Goal: Task Accomplishment & Management: Manage account settings

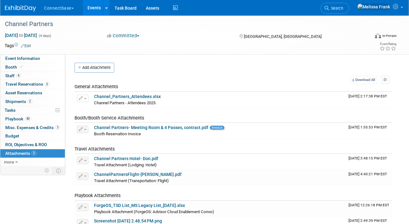
click at [96, 4] on link "Events" at bounding box center [94, 8] width 23 height 16
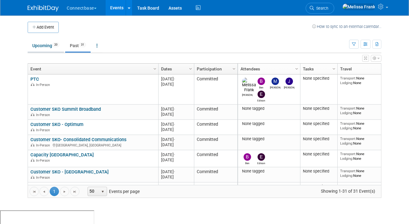
click at [46, 49] on link "Upcoming 20" at bounding box center [46, 46] width 36 height 12
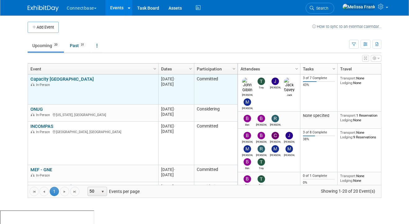
click at [49, 77] on link "Capacity [GEOGRAPHIC_DATA]" at bounding box center [61, 79] width 63 height 6
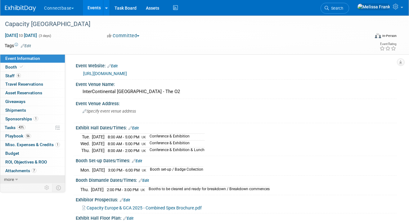
click at [15, 179] on link "more" at bounding box center [32, 179] width 65 height 8
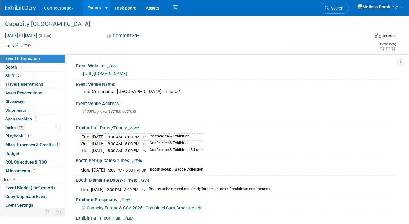
scroll to position [19, 0]
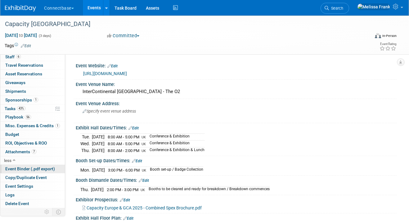
click at [24, 169] on span "Event Binder (.pdf export)" at bounding box center [30, 168] width 50 height 5
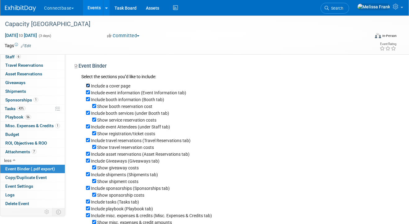
click at [88, 86] on input "Include a cover page" at bounding box center [88, 86] width 4 height 4
checkbox input "false"
click at [88, 91] on input "Include event information (Event Information tab)" at bounding box center [88, 92] width 4 height 4
checkbox input "false"
click at [88, 97] on div "Include booth information (Booth tab)" at bounding box center [239, 99] width 306 height 7
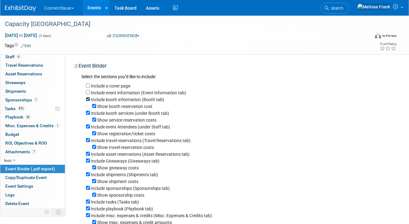
click at [86, 99] on input "Include booth information (Booth tab)" at bounding box center [88, 99] width 4 height 4
checkbox input "false"
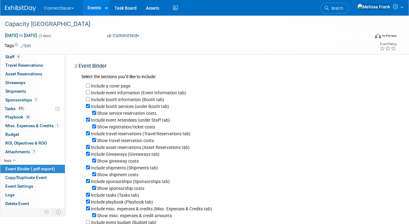
click at [85, 105] on div "Include a cover page Include event information (Event Information tab) Include …" at bounding box center [236, 160] width 311 height 159
click at [88, 106] on input "Include booth services (under Booth tab)" at bounding box center [88, 106] width 4 height 4
checkbox input "false"
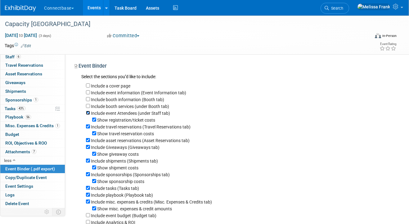
click at [87, 112] on input "Include event Attendees (under Staff tab)" at bounding box center [88, 113] width 4 height 4
checkbox input "false"
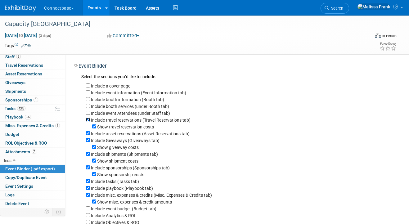
click at [87, 120] on input "Include travel reservations (Travel Reservations tab)" at bounding box center [88, 120] width 4 height 4
checkbox input "false"
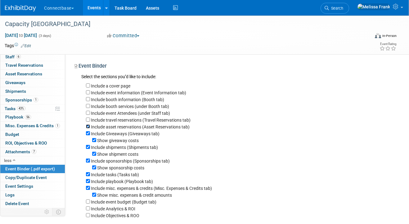
click at [88, 127] on input "Include asset reservations (Asset Reservations tab)" at bounding box center [88, 127] width 4 height 4
checkbox input "false"
click at [88, 134] on input "Include Giveaways (Giveaways tab)" at bounding box center [88, 133] width 4 height 4
checkbox input "false"
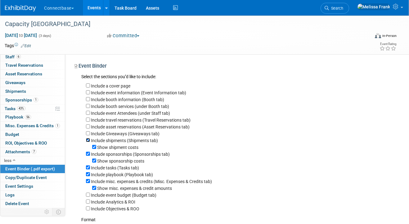
click at [88, 141] on input "Include shipments (Shipments tab)" at bounding box center [88, 140] width 4 height 4
checkbox input "false"
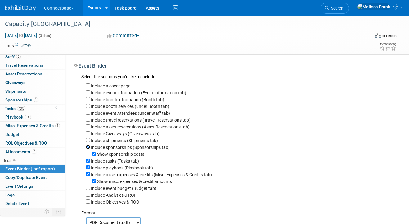
click at [88, 148] on input "Include sponsorships (Sponsorships tab)" at bounding box center [88, 147] width 4 height 4
checkbox input "false"
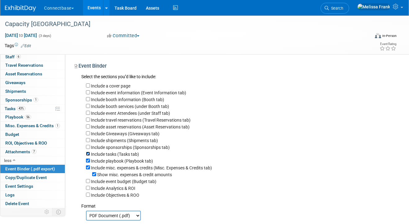
click at [88, 155] on input "Include tasks (Tasks tab)" at bounding box center [88, 154] width 4 height 4
checkbox input "false"
click at [87, 168] on input "Include misc. expenses & credits (Misc. Expenses & Credits tab)" at bounding box center [88, 168] width 4 height 4
checkbox input "false"
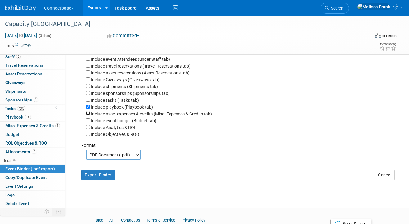
scroll to position [74, 0]
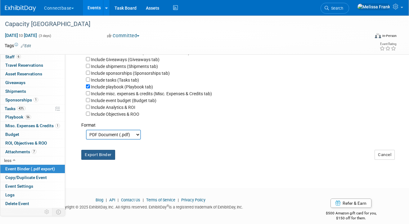
click at [100, 157] on button "Export Binder" at bounding box center [98, 155] width 34 height 10
click at [27, 119] on span "56" at bounding box center [28, 117] width 6 height 5
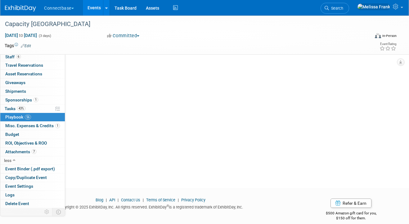
scroll to position [0, 0]
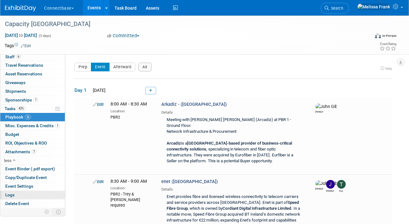
click at [24, 193] on link "Logs" at bounding box center [32, 195] width 65 height 8
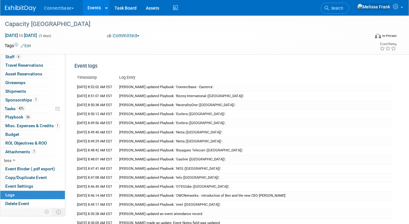
click at [95, 2] on link "Events" at bounding box center [94, 8] width 23 height 16
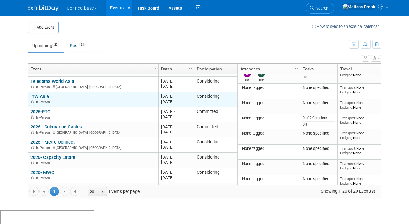
scroll to position [93, 0]
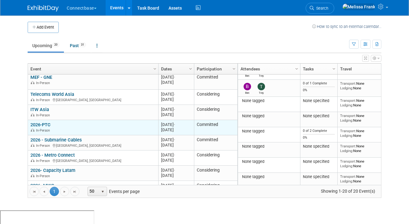
click at [43, 125] on link "2026-PTC" at bounding box center [40, 125] width 20 height 6
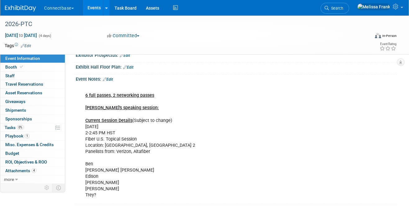
scroll to position [79, 0]
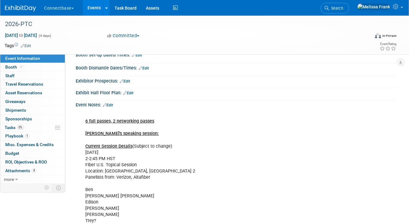
click at [112, 105] on link "Edit" at bounding box center [108, 105] width 10 height 4
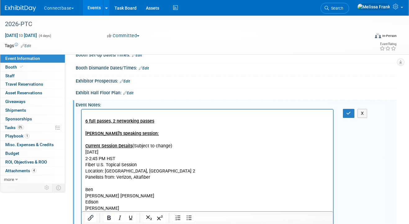
scroll to position [117, 0]
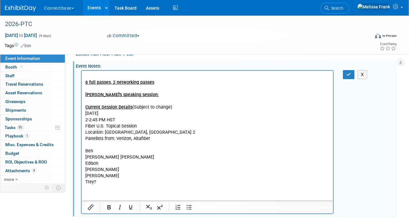
click at [147, 97] on p "6 full passes, 2 networking passes [PERSON_NAME]'s speaking session: Current Se…" at bounding box center [207, 129] width 244 height 112
click at [114, 152] on p "6 full passes, 2 networking passes [PERSON_NAME]'s speaking session: Current Se…" at bounding box center [207, 129] width 244 height 112
click at [148, 151] on p "6 full passes, 2 networking passes [PERSON_NAME]'s speaking session: Current Se…" at bounding box center [207, 129] width 244 height 112
click at [233, 152] on p "6 full passes, 2 networking passes [PERSON_NAME]'s speaking session: Current Se…" at bounding box center [207, 129] width 244 height 112
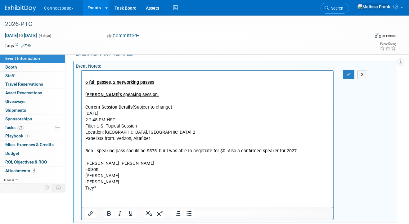
click at [98, 188] on p "[PERSON_NAME] [PERSON_NAME] [PERSON_NAME] [PERSON_NAME]?" at bounding box center [207, 172] width 244 height 37
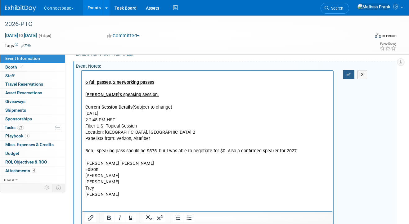
click at [348, 75] on icon "button" at bounding box center [349, 74] width 5 height 4
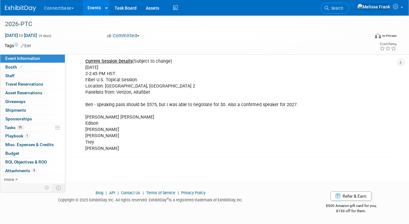
scroll to position [69, 0]
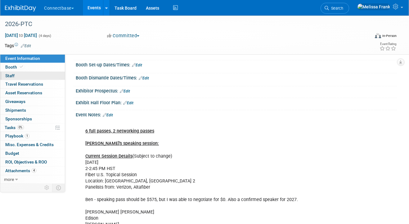
click at [27, 72] on link "0 Staff 0" at bounding box center [32, 76] width 65 height 8
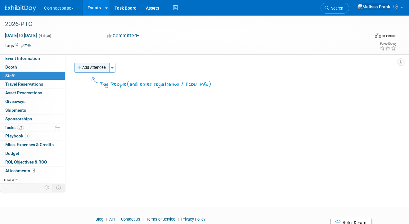
click at [104, 68] on button "Add Attendee" at bounding box center [92, 68] width 35 height 10
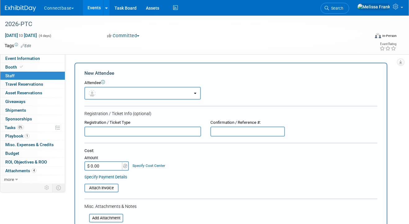
click at [116, 93] on button "button" at bounding box center [142, 93] width 116 height 13
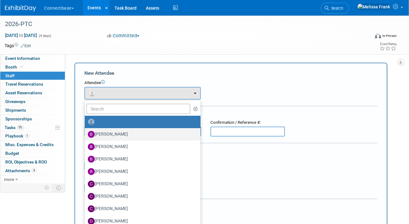
click at [121, 135] on label "Ben Edmond" at bounding box center [141, 135] width 107 height 10
click at [86, 135] on input "Ben Edmond" at bounding box center [84, 134] width 4 height 4
select select "5a309a58-1caa-4a1e-b031-5fcebf7888a3"
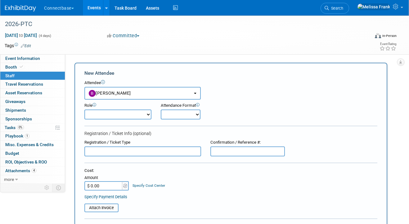
click at [246, 159] on form "New Attendee Attendee <img src="https://www.exhibitday.com/Images/Unassigned-Us…" at bounding box center [230, 194] width 293 height 248
click at [243, 152] on input "text" at bounding box center [248, 152] width 75 height 10
paste input "KHN6QNSDRVX"
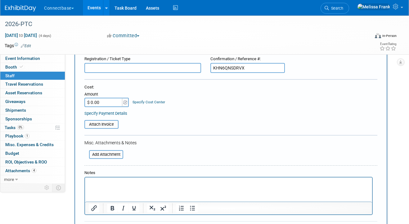
scroll to position [89, 0]
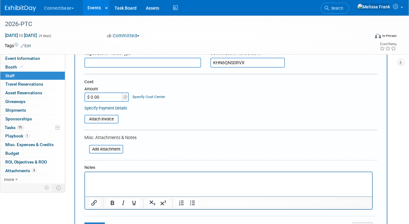
type input "KHN6QNSDRVX"
click at [99, 181] on html at bounding box center [228, 176] width 287 height 9
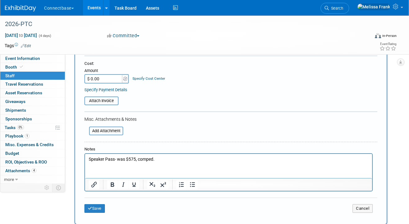
scroll to position [135, 0]
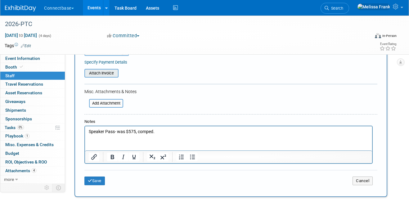
click at [103, 70] on input "file" at bounding box center [81, 73] width 74 height 7
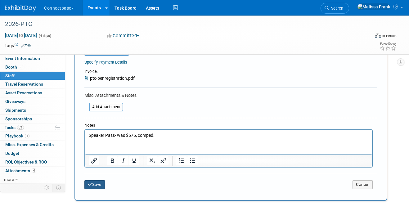
click at [93, 188] on button "Save" at bounding box center [94, 184] width 20 height 9
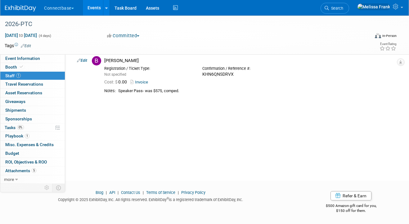
scroll to position [0, 0]
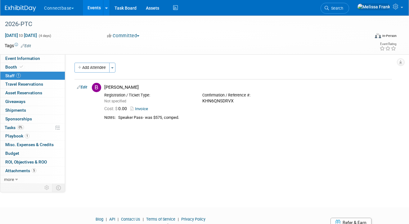
click at [95, 10] on link "Events" at bounding box center [94, 8] width 23 height 16
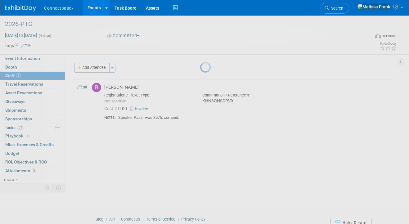
click at [95, 10] on link "Events" at bounding box center [94, 8] width 23 height 16
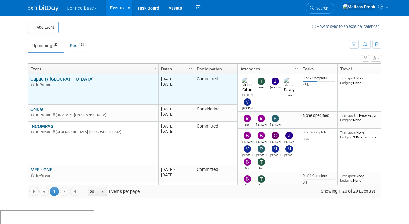
click at [49, 80] on link "Capacity [GEOGRAPHIC_DATA]" at bounding box center [61, 79] width 63 height 6
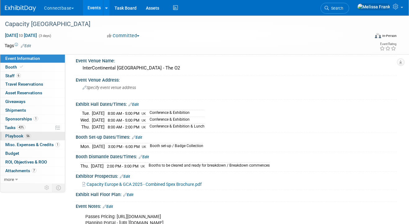
scroll to position [25, 0]
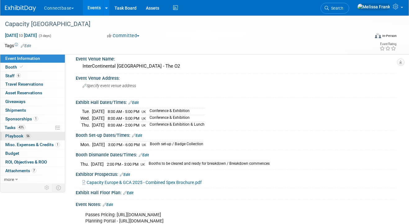
click at [37, 135] on link "56 Playbook 56" at bounding box center [32, 136] width 65 height 8
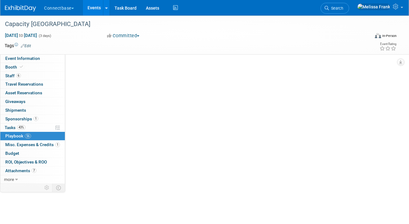
scroll to position [0, 0]
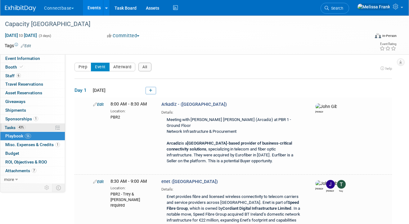
click at [38, 128] on link "43% Tasks 43%" at bounding box center [32, 128] width 65 height 8
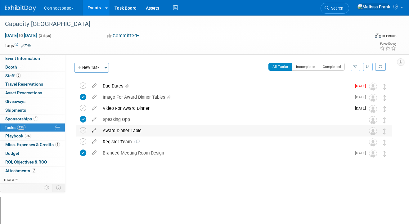
click at [95, 132] on icon at bounding box center [94, 129] width 11 height 8
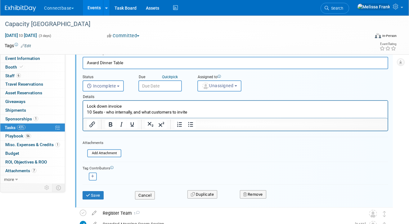
scroll to position [94, 0]
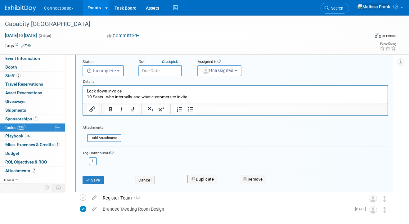
click at [53, 206] on div "Event Information Event Info Booth Booth 6 Staff 6 Staff 0 Travel Reservations …" at bounding box center [204, 81] width 409 height 320
click at [93, 3] on link "Events" at bounding box center [94, 8] width 23 height 16
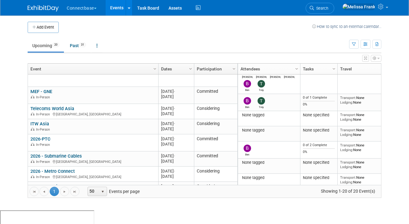
scroll to position [86, 0]
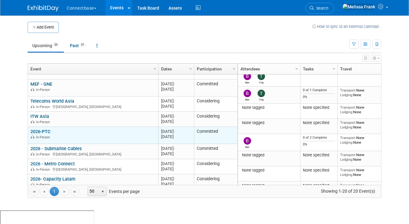
click at [46, 131] on link "2026-PTC" at bounding box center [40, 132] width 20 height 6
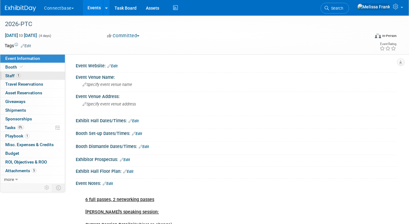
click at [30, 76] on link "1 Staff 1" at bounding box center [32, 76] width 65 height 8
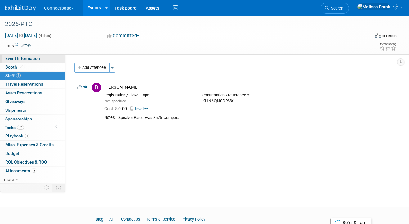
click at [20, 57] on span "Event Information" at bounding box center [22, 58] width 35 height 5
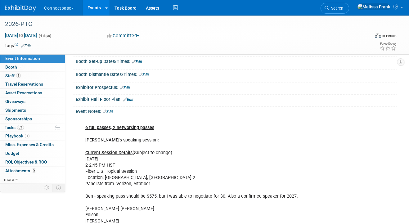
scroll to position [75, 0]
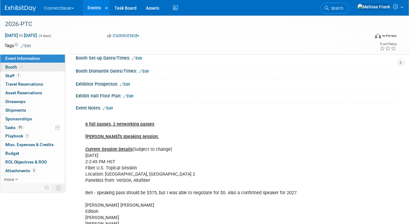
click at [15, 69] on span "Booth" at bounding box center [14, 67] width 19 height 5
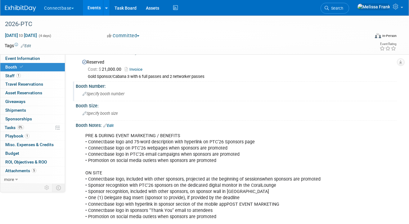
scroll to position [14, 0]
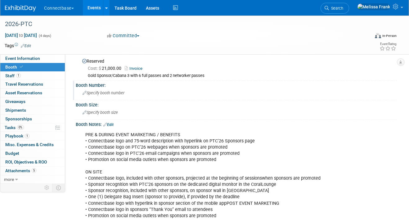
click at [108, 92] on span "Specify booth number" at bounding box center [104, 93] width 42 height 5
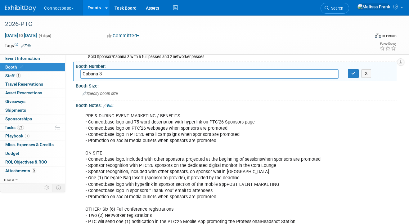
scroll to position [43, 0]
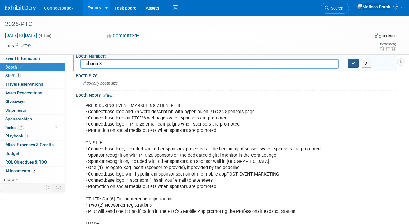
type input "Cabana 3"
click at [348, 61] on button "button" at bounding box center [353, 63] width 11 height 9
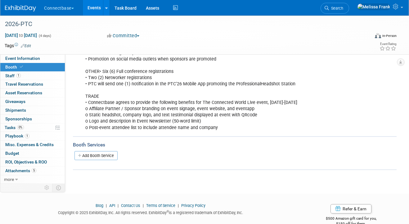
scroll to position [183, 0]
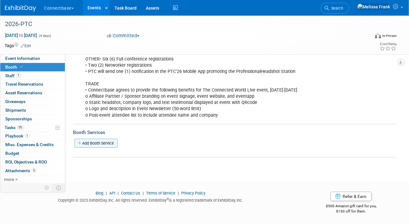
click at [100, 140] on link "Add Booth Service" at bounding box center [96, 143] width 43 height 9
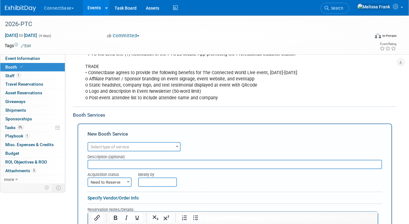
scroll to position [219, 0]
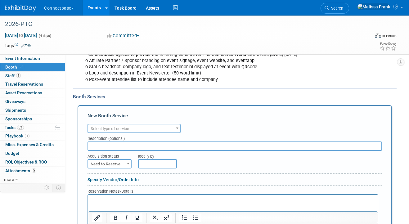
click at [148, 135] on div "Description (optional)" at bounding box center [235, 137] width 295 height 8
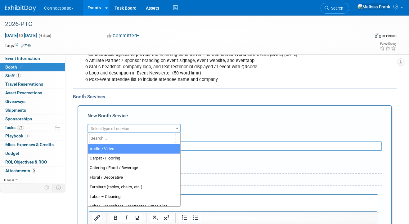
click at [147, 130] on span "Select type of service" at bounding box center [134, 129] width 92 height 9
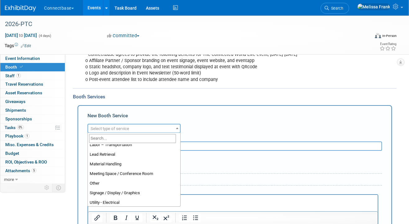
scroll to position [159, 0]
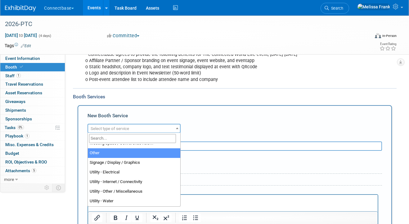
select select "1"
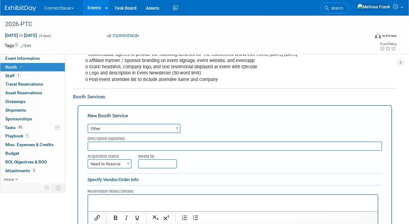
click at [111, 149] on input "text" at bounding box center [235, 146] width 295 height 9
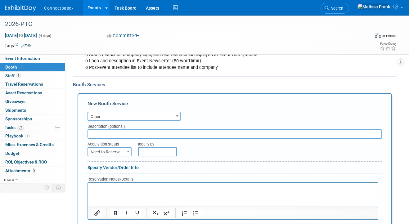
scroll to position [237, 0]
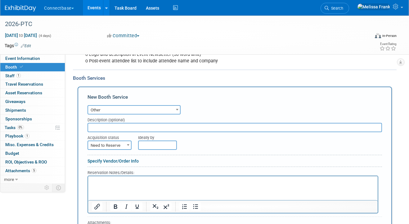
click at [109, 184] on html at bounding box center [233, 180] width 290 height 8
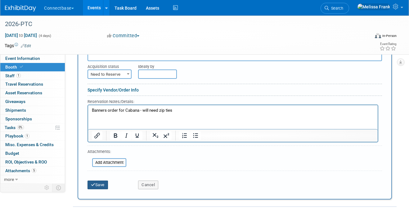
click at [99, 185] on button "Save" at bounding box center [98, 185] width 20 height 9
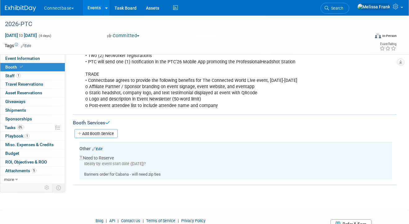
scroll to position [193, 0]
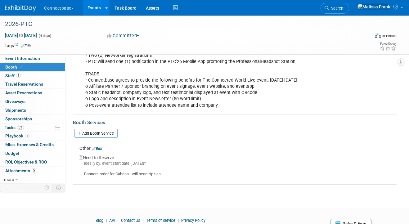
click at [100, 148] on link "Edit" at bounding box center [97, 149] width 10 height 4
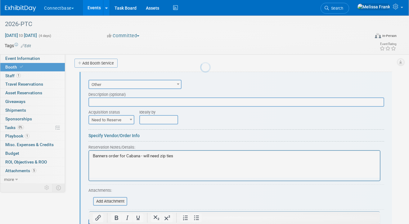
scroll to position [264, 0]
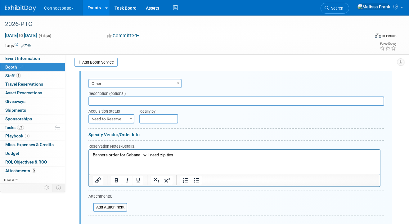
click at [108, 120] on span "Need to Reserve" at bounding box center [111, 119] width 45 height 9
select select "2"
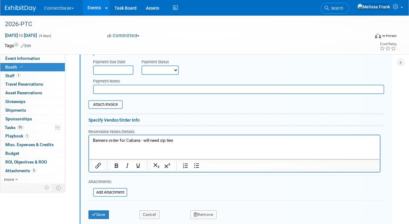
scroll to position [396, 0]
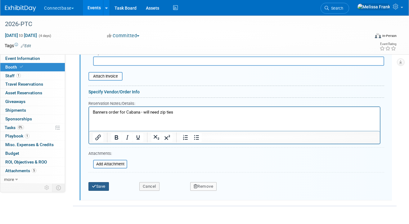
click at [105, 189] on button "Save" at bounding box center [99, 186] width 20 height 9
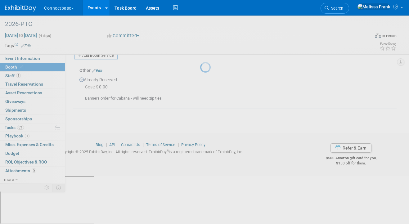
scroll to position [223, 0]
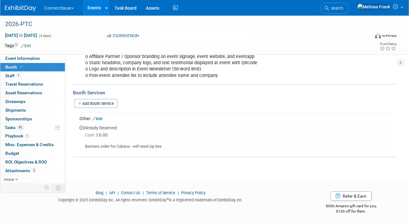
click at [97, 120] on link "Edit" at bounding box center [97, 119] width 10 height 4
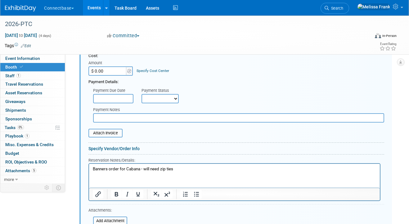
scroll to position [350, 0]
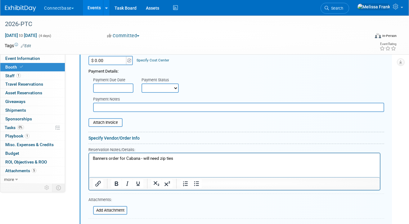
click at [166, 158] on p "Banners order for Cabana - will need zip ties" at bounding box center [235, 159] width 284 height 6
click at [186, 159] on p "Banners order for Cabana - will need zip ties" at bounding box center [235, 159] width 284 height 6
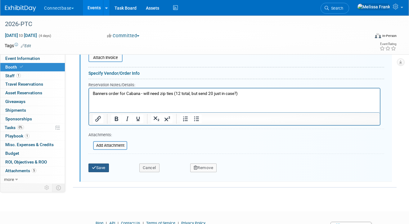
click at [102, 168] on button "Save" at bounding box center [99, 168] width 20 height 9
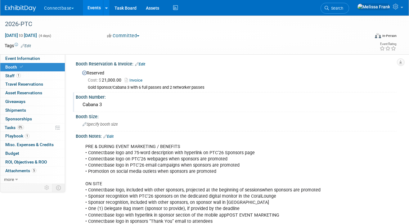
scroll to position [0, 0]
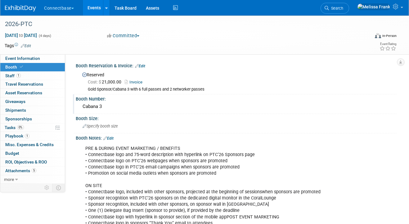
click at [98, 8] on link "Events" at bounding box center [94, 8] width 23 height 16
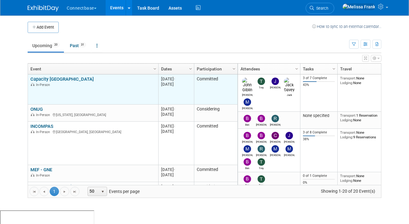
click at [53, 78] on link "Capacity [GEOGRAPHIC_DATA]" at bounding box center [61, 79] width 63 height 6
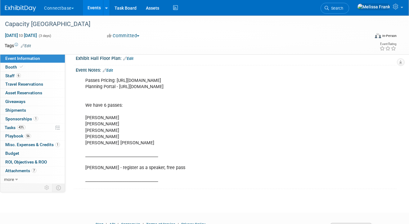
scroll to position [165, 0]
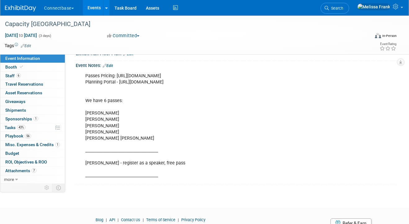
click at [200, 83] on div "Passes Pricing: [URL][DOMAIN_NAME] Planning Portal - [URL][DOMAIN_NAME] We have…" at bounding box center [207, 126] width 253 height 112
drag, startPoint x: 240, startPoint y: 88, endPoint x: 117, endPoint y: 76, distance: 124.2
click at [117, 76] on div "Passes Pricing: [URL][DOMAIN_NAME] Planning Portal - [URL][DOMAIN_NAME] We have…" at bounding box center [207, 126] width 253 height 112
copy div "[URL][DOMAIN_NAME] Planning Portal - [URL][DOMAIN_NAME]"
click at [137, 84] on div "Passes Pricing: [URL][DOMAIN_NAME] Planning Portal - [URL][DOMAIN_NAME] We have…" at bounding box center [207, 126] width 253 height 112
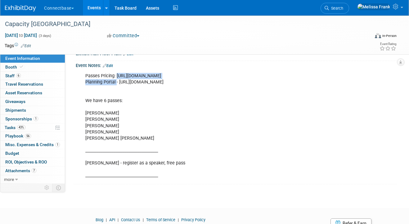
drag, startPoint x: 117, startPoint y: 76, endPoint x: 117, endPoint y: 81, distance: 5.3
click at [117, 81] on div "Passes Pricing: [URL][DOMAIN_NAME] Planning Portal - [URL][DOMAIN_NAME] We have…" at bounding box center [207, 126] width 253 height 112
copy div "https://event.capacitymedia.com/event/185c8954-0515-4271-8672-4bd9820baea7/regP…"
click at [315, 70] on div "Passes Pricing: [URL][DOMAIN_NAME] Planning Portal - [URL][DOMAIN_NAME] We have…" at bounding box center [207, 126] width 253 height 112
drag, startPoint x: 238, startPoint y: 86, endPoint x: 118, endPoint y: 81, distance: 119.7
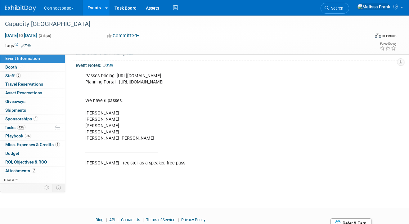
click at [118, 81] on div "Passes Pricing: https://event.capacitymedia.com/event/185c8954-0515-4271-8672-4…" at bounding box center [207, 126] width 253 height 112
copy div "https://exhibitors-eur.cvent.com/switch?returnUrl=/events/aeb1710c-d281-4abd-84…"
click at [96, 6] on link "Events" at bounding box center [94, 8] width 23 height 16
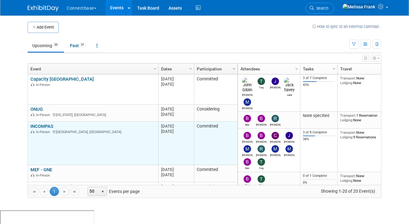
click at [47, 124] on link "INCOMPAS" at bounding box center [41, 127] width 23 height 6
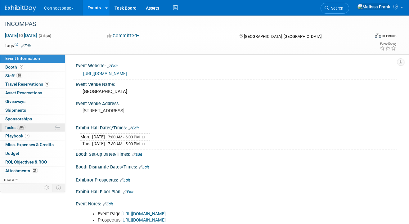
click at [23, 125] on link "38% Tasks 38%" at bounding box center [32, 128] width 65 height 8
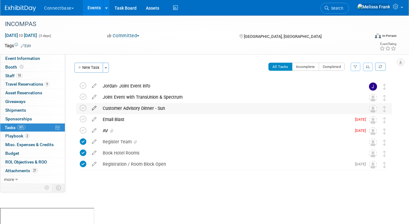
click at [92, 107] on icon at bounding box center [94, 107] width 11 height 8
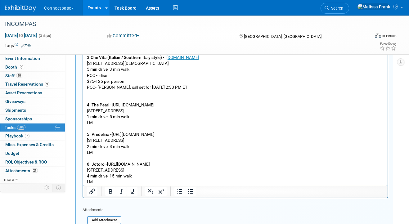
scroll to position [135, 0]
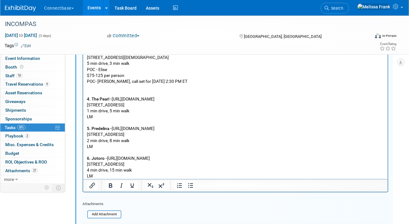
click at [108, 149] on p "1. Donatello Italian Restaurant - https://donatellotampa.com/ 232 N. Dale Mabry…" at bounding box center [236, 63] width 298 height 231
drag, startPoint x: 120, startPoint y: 145, endPoint x: 85, endPoint y: 130, distance: 38.8
click at [85, 130] on html "1. Donatello Italian Restaurant - https://donatellotampa.com/ 232 N. Dale Mabry…" at bounding box center [235, 63] width 305 height 234
click at [176, 150] on p "1. Donatello Italian Restaurant - https://donatellotampa.com/ 232 N. Dale Mabry…" at bounding box center [236, 63] width 298 height 231
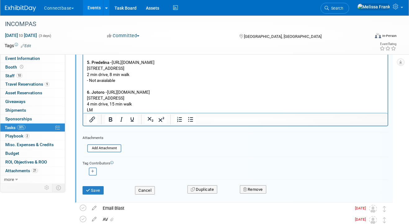
scroll to position [211, 0]
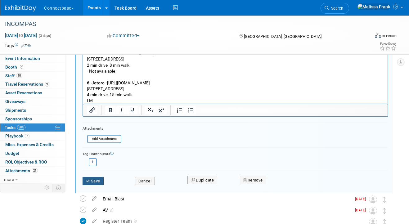
click at [94, 183] on button "Save" at bounding box center [93, 181] width 21 height 9
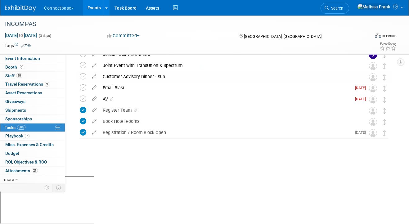
scroll to position [0, 0]
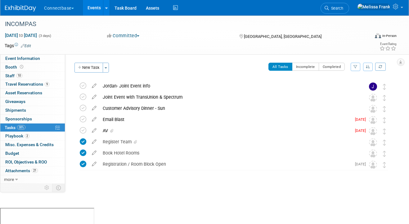
click at [97, 5] on link "Events" at bounding box center [94, 8] width 23 height 16
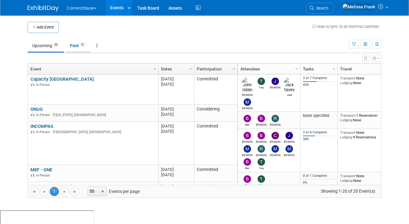
click at [80, 50] on link "Past 31" at bounding box center [77, 46] width 25 height 12
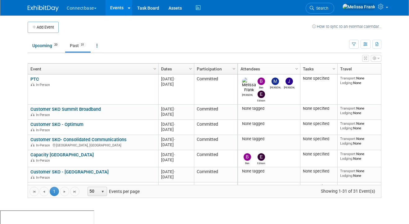
click at [170, 66] on link "Dates" at bounding box center [175, 69] width 29 height 11
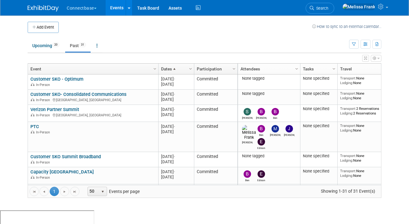
click at [168, 64] on link "Dates" at bounding box center [175, 69] width 29 height 11
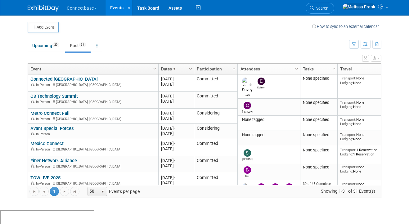
click at [178, 69] on link "Dates" at bounding box center [175, 69] width 29 height 11
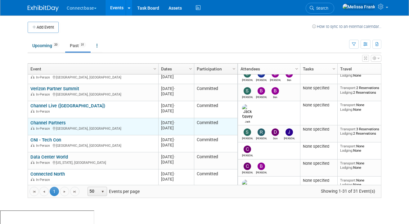
click at [52, 124] on link "Channel Partners" at bounding box center [47, 123] width 35 height 6
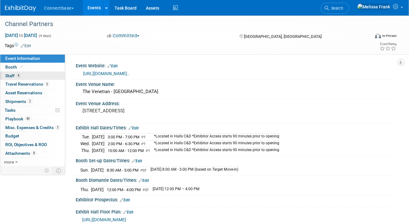
click at [25, 75] on link "4 Staff 4" at bounding box center [32, 76] width 65 height 8
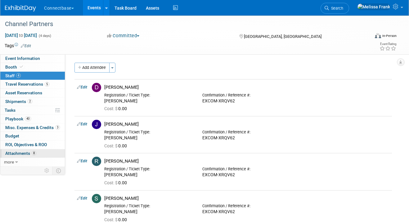
click at [30, 151] on span "Attachments 8" at bounding box center [20, 153] width 31 height 5
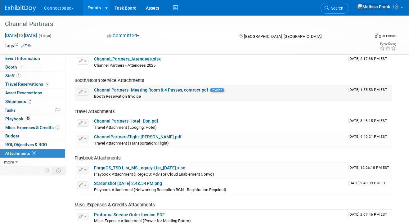
scroll to position [41, 0]
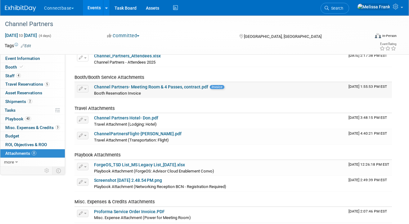
click at [132, 89] on link "Channel Partners- Meeting Room & 4 Passes, contract.pdf" at bounding box center [151, 86] width 114 height 5
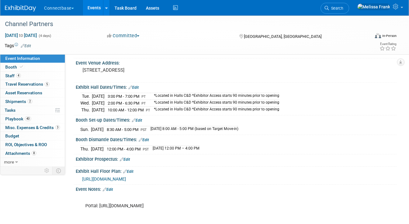
click at [98, 6] on link "Events" at bounding box center [94, 8] width 23 height 16
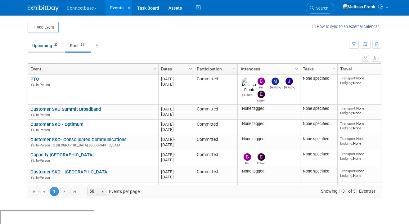
click at [44, 45] on link "Upcoming 20" at bounding box center [46, 46] width 36 height 12
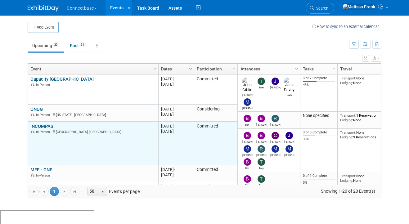
click at [43, 122] on td "INCOMPAS INCOMPAS In-Person Tampa, FL" at bounding box center [93, 143] width 130 height 43
click at [43, 125] on link "INCOMPAS" at bounding box center [41, 127] width 23 height 6
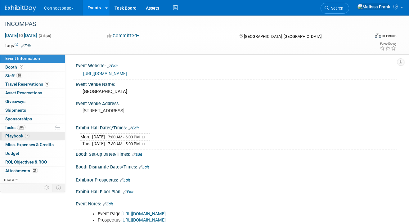
click at [28, 135] on span "2" at bounding box center [27, 136] width 5 height 5
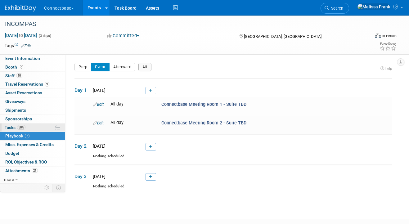
click at [30, 125] on link "38% Tasks 38%" at bounding box center [32, 128] width 65 height 8
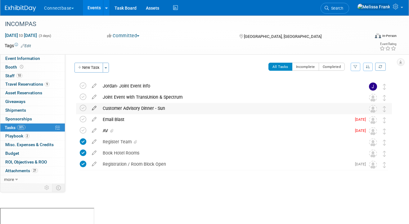
click at [92, 109] on icon at bounding box center [94, 107] width 11 height 8
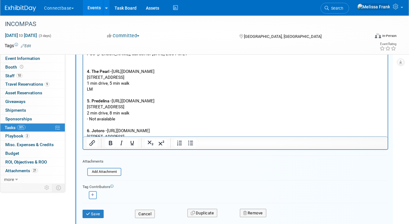
scroll to position [77, 0]
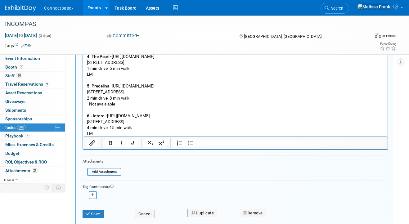
click at [107, 133] on p "1. Donatello Italian Restaurant - https://donatellotampa.com/ 232 N. Dale Mabry…" at bounding box center [236, 21] width 298 height 231
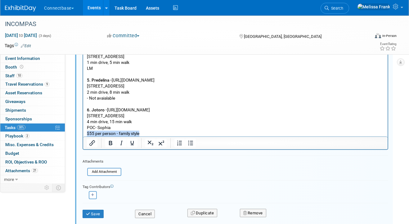
drag, startPoint x: 147, startPoint y: 133, endPoint x: 87, endPoint y: 136, distance: 60.6
click at [87, 136] on body "1. Donatello Italian Restaurant - https://donatellotampa.com/ 232 N. Dale Mabry…" at bounding box center [236, 18] width 298 height 237
click at [96, 143] on icon "Insert/edit link" at bounding box center [92, 142] width 7 height 7
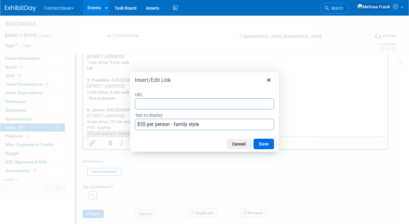
type input "https://s3.amazonaws.com/ts-prod-assets.tripleseat.com/assets/111/800/859/JOTOR…"
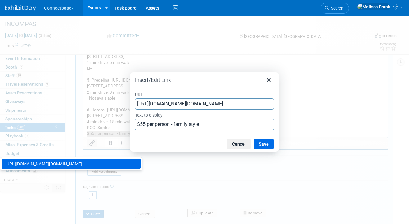
scroll to position [0, 995]
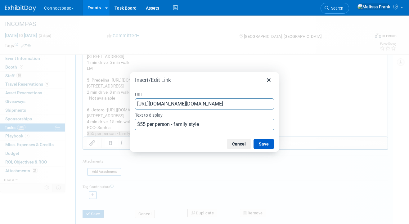
click at [258, 145] on button "Save" at bounding box center [264, 144] width 20 height 11
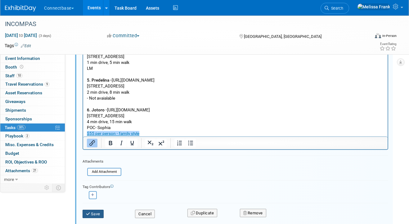
click at [97, 214] on button "Save" at bounding box center [93, 214] width 21 height 9
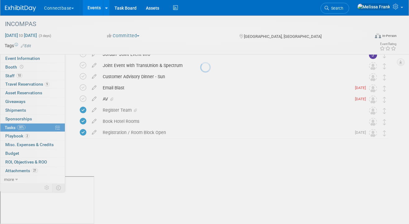
scroll to position [0, 0]
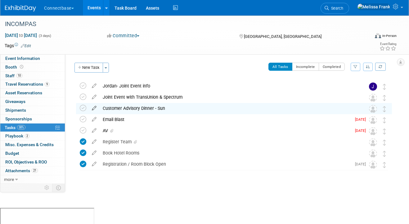
click at [95, 107] on icon at bounding box center [94, 107] width 11 height 8
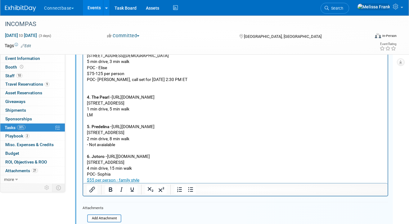
scroll to position [134, 0]
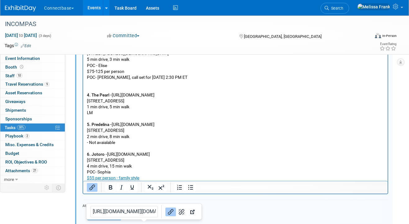
click at [144, 177] on p "1. Donatello Italian Restaurant - https://donatellotampa.com/ 232 N. Dale Mabry…" at bounding box center [236, 62] width 298 height 237
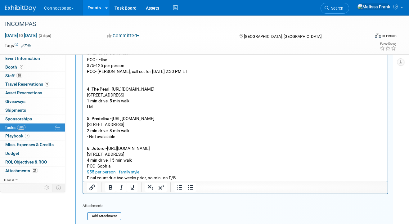
scroll to position [94, 0]
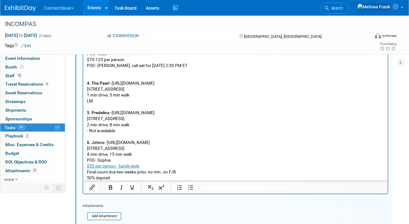
click at [138, 172] on p "Final count due two weeks prior, no min. on F/B" at bounding box center [236, 172] width 298 height 6
click at [148, 172] on p "Final count due two weeks prior, no min. on F/B" at bounding box center [236, 172] width 298 height 6
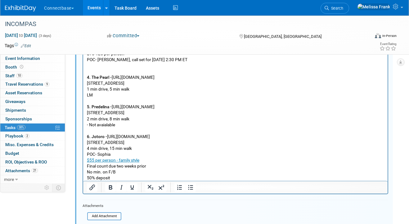
click at [126, 177] on p "50% deposit" at bounding box center [236, 178] width 298 height 6
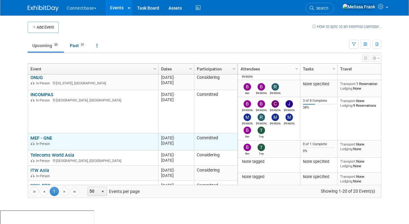
click at [39, 137] on link "MEF - GNE" at bounding box center [41, 138] width 22 height 6
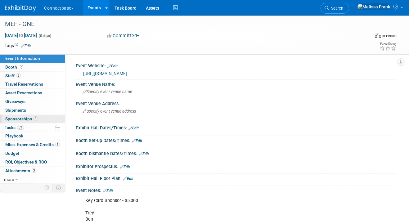
click at [23, 117] on span "Sponsorships 1" at bounding box center [21, 118] width 33 height 5
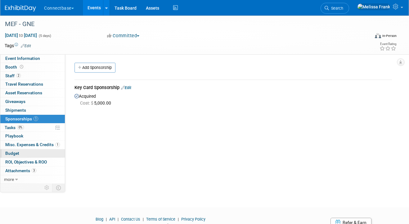
click at [19, 156] on span "Budget" at bounding box center [12, 153] width 14 height 5
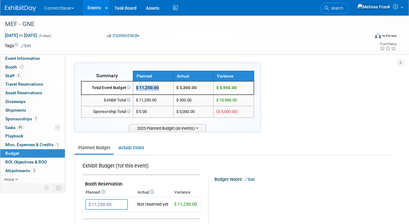
drag, startPoint x: 161, startPoint y: 88, endPoint x: 138, endPoint y: 88, distance: 23.0
click at [137, 88] on td "$ 11,250.00" at bounding box center [153, 87] width 40 height 13
copy span "$ 11,250.00"
click at [93, 5] on link "Events" at bounding box center [94, 8] width 23 height 16
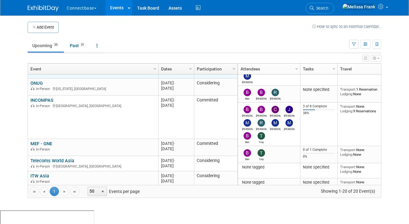
scroll to position [35, 0]
